Goal: Transaction & Acquisition: Obtain resource

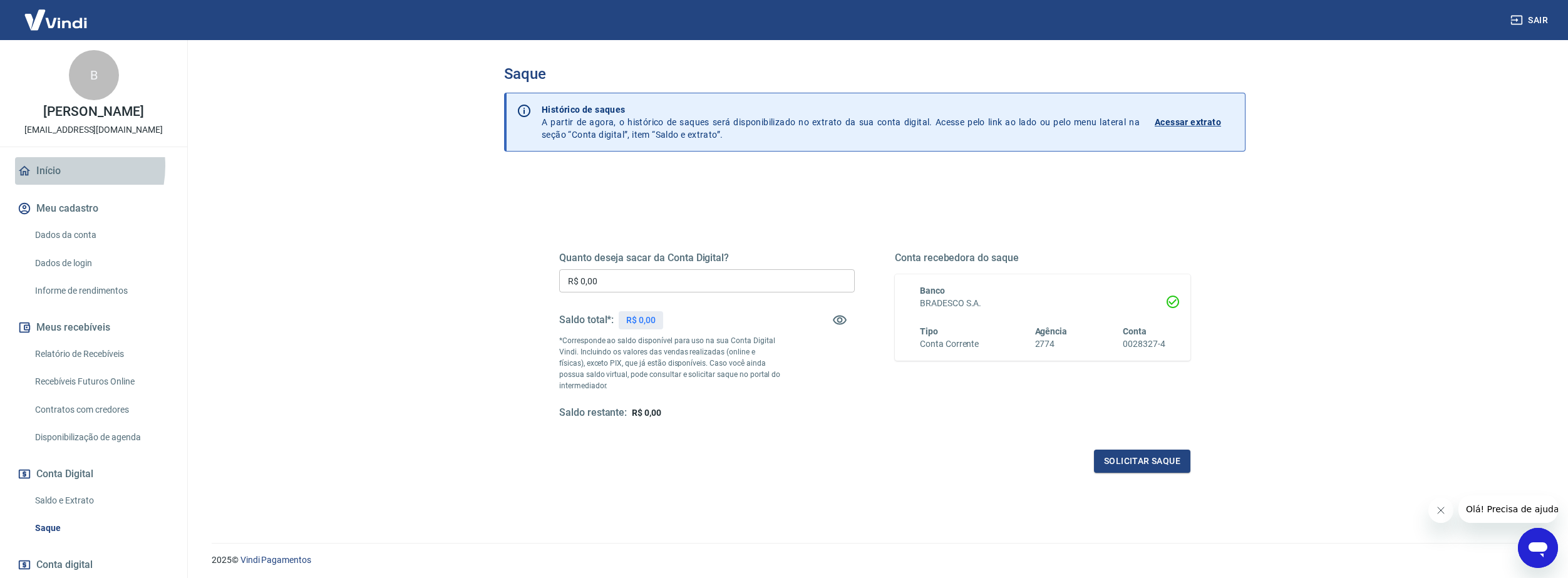
click at [52, 166] on link "Início" at bounding box center [93, 171] width 157 height 28
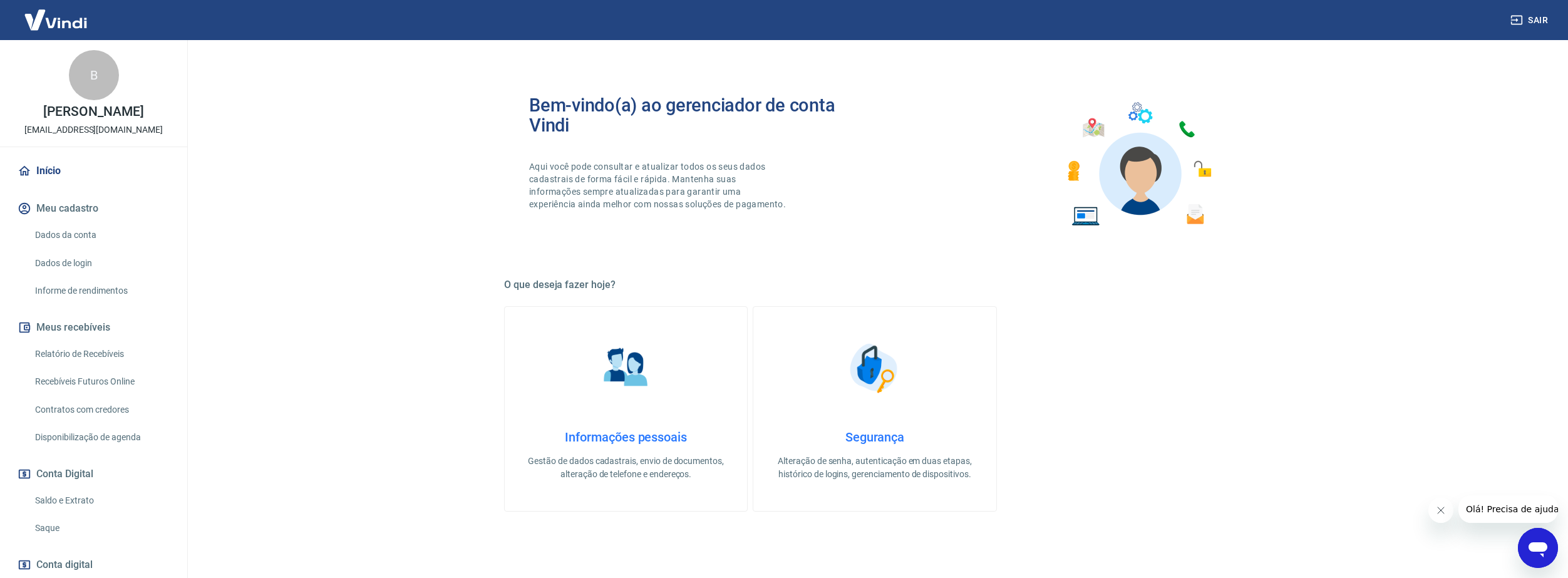
click at [57, 506] on link "Saldo e Extrato" at bounding box center [101, 500] width 142 height 25
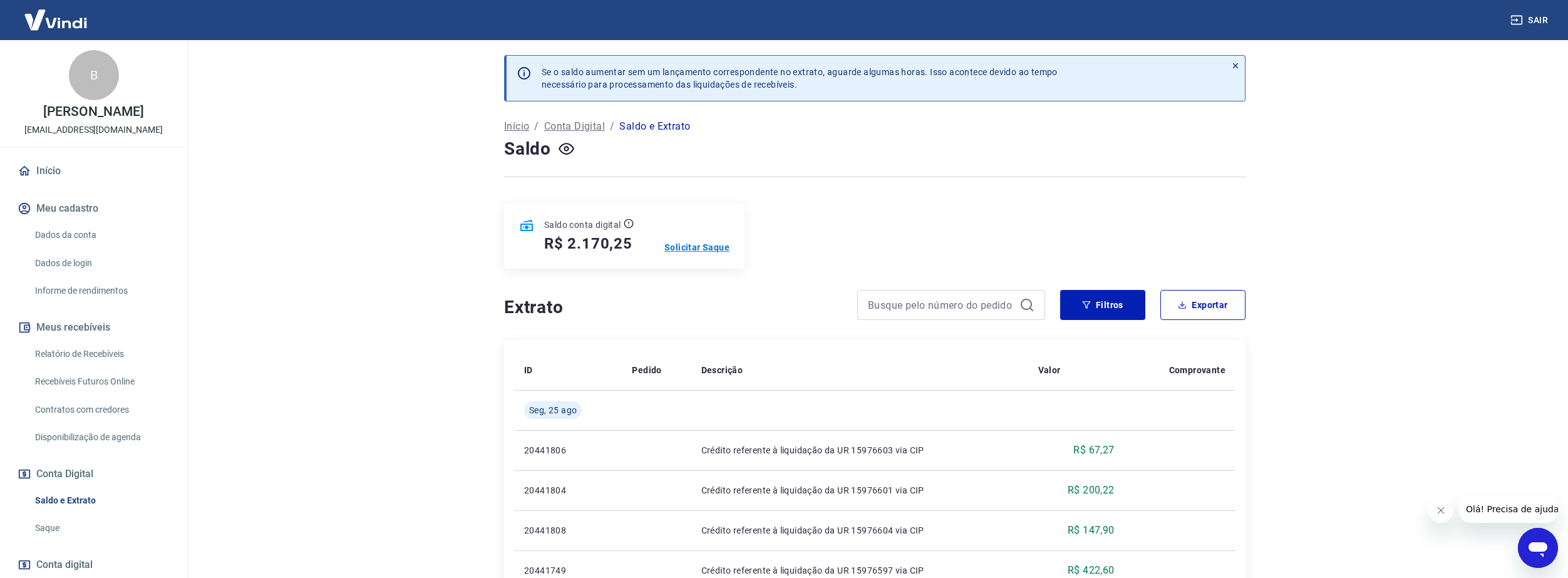
click at [696, 246] on p "Solicitar Saque" at bounding box center [697, 247] width 65 height 12
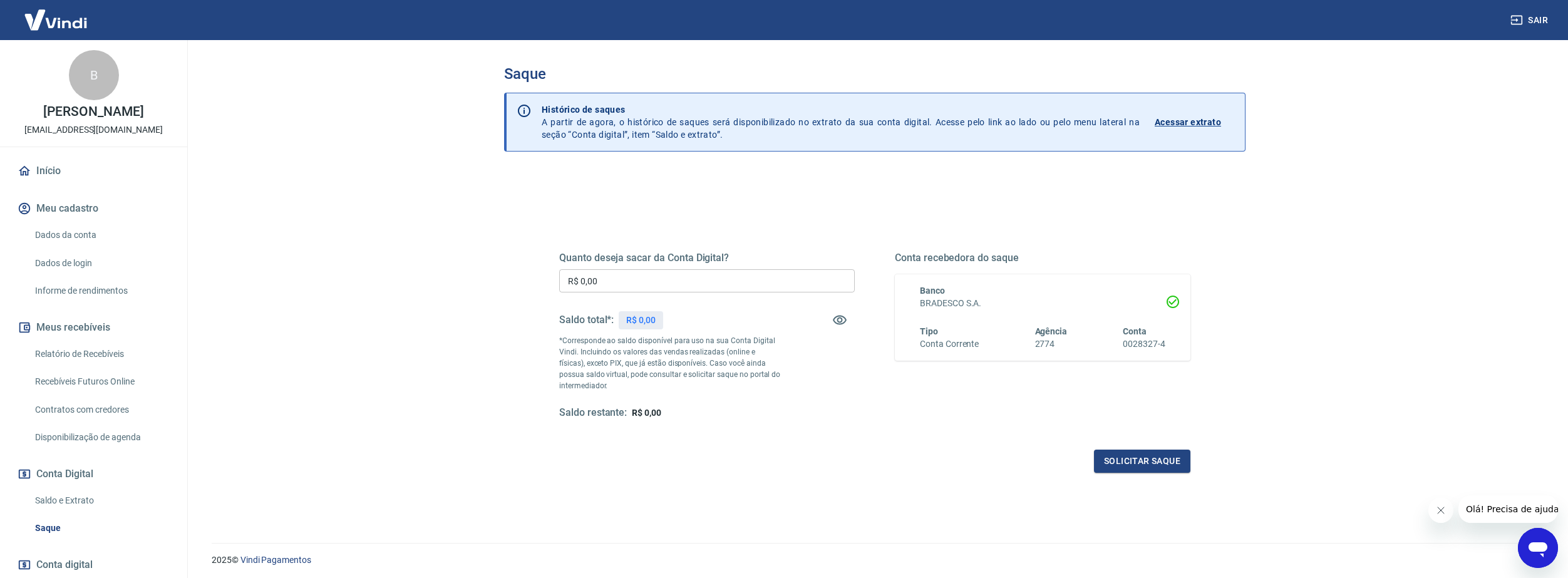
click at [661, 283] on input "R$ 0,00" at bounding box center [706, 281] width 295 height 23
type input "R$ 2.170,25"
click at [1156, 457] on button "Solicitar saque" at bounding box center [1142, 461] width 97 height 23
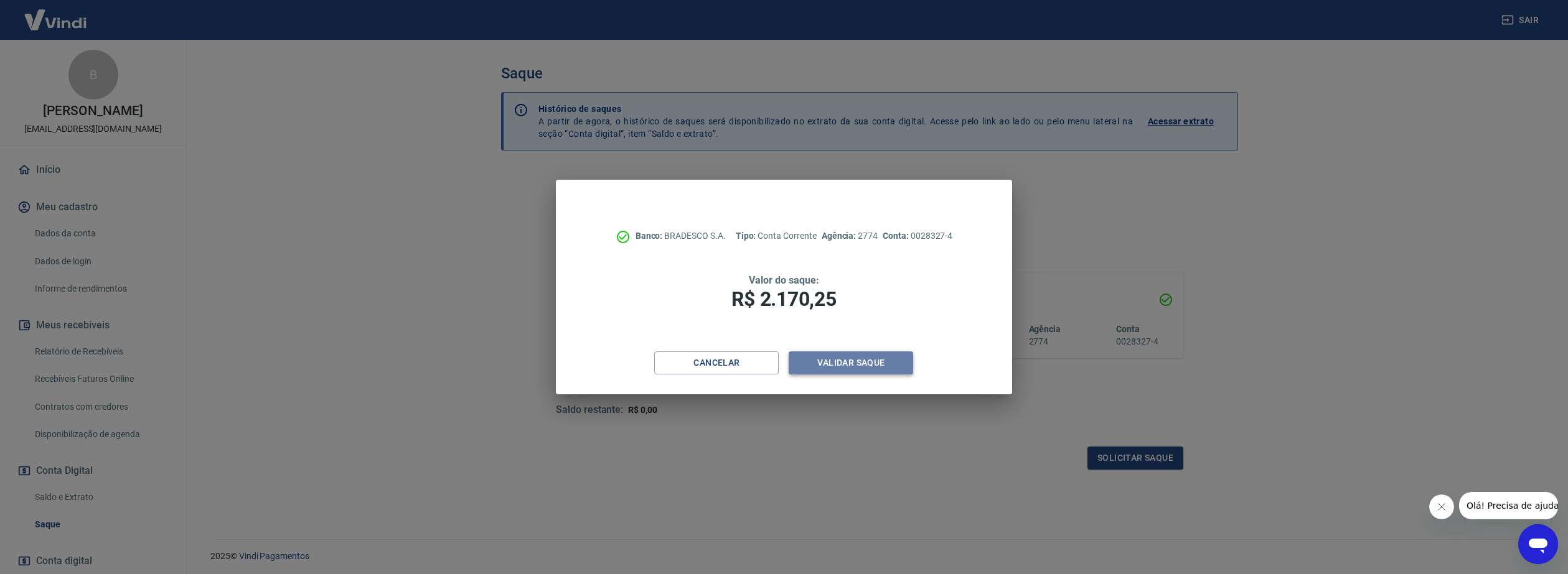
click at [843, 357] on button "Validar saque" at bounding box center [850, 363] width 124 height 23
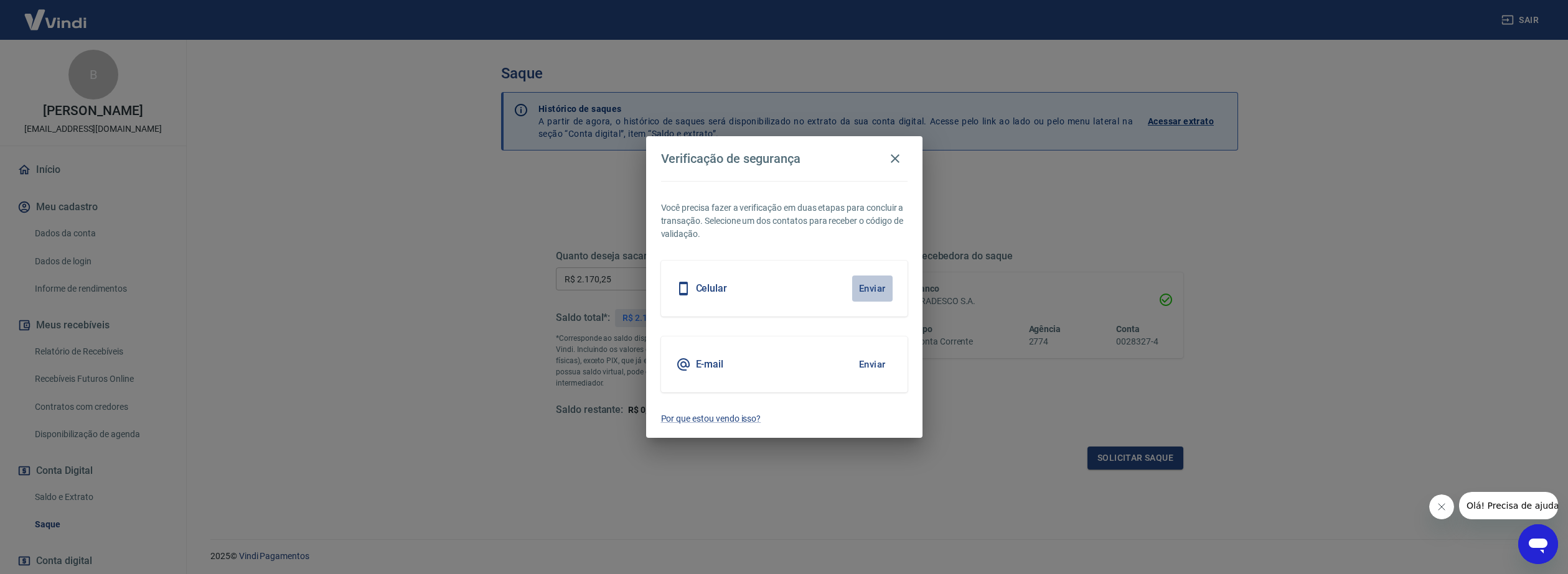
click at [866, 283] on button "Enviar" at bounding box center [872, 289] width 41 height 26
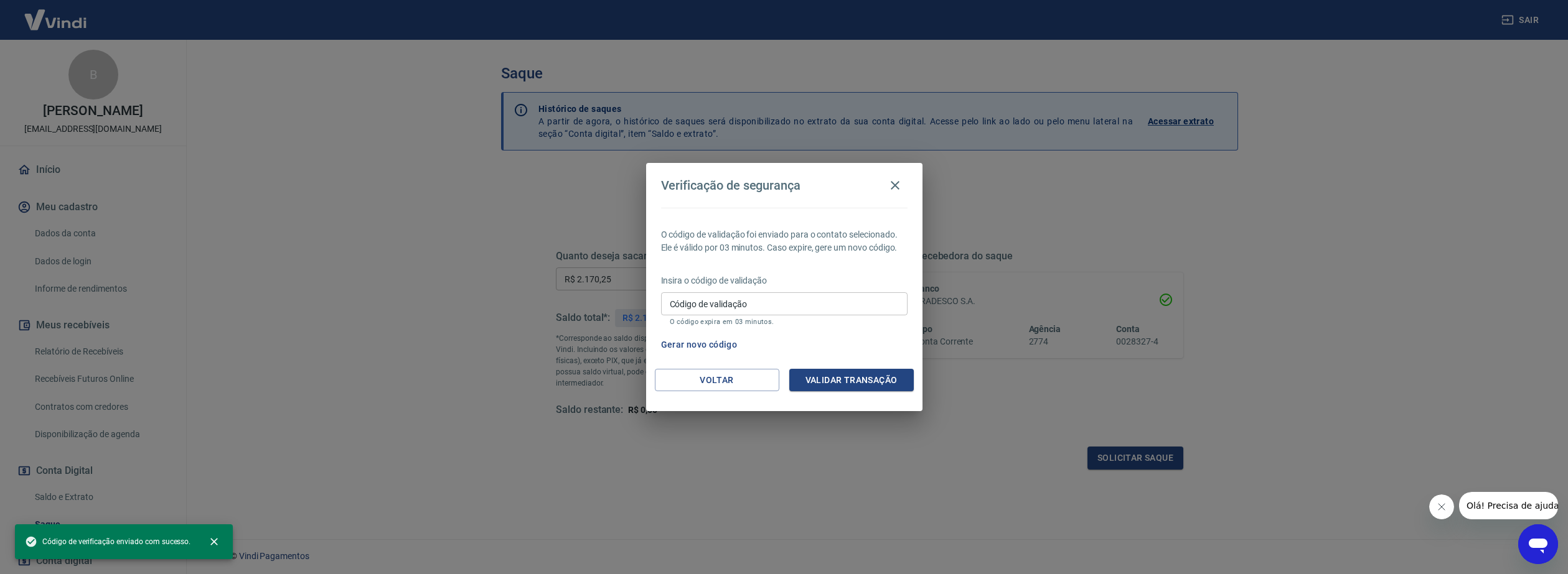
click at [820, 304] on input "Código de validação" at bounding box center [784, 304] width 247 height 23
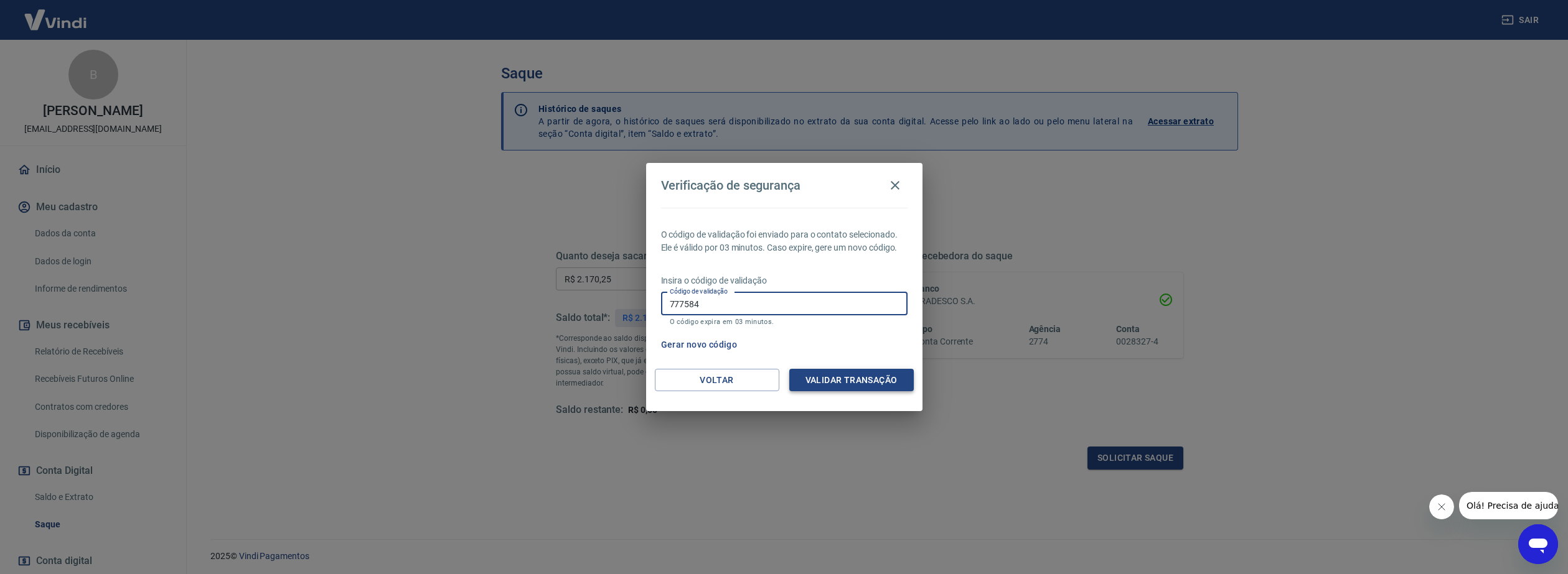
type input "777584"
click at [819, 385] on button "Validar transação" at bounding box center [851, 380] width 124 height 23
